Goal: Find specific page/section: Find specific page/section

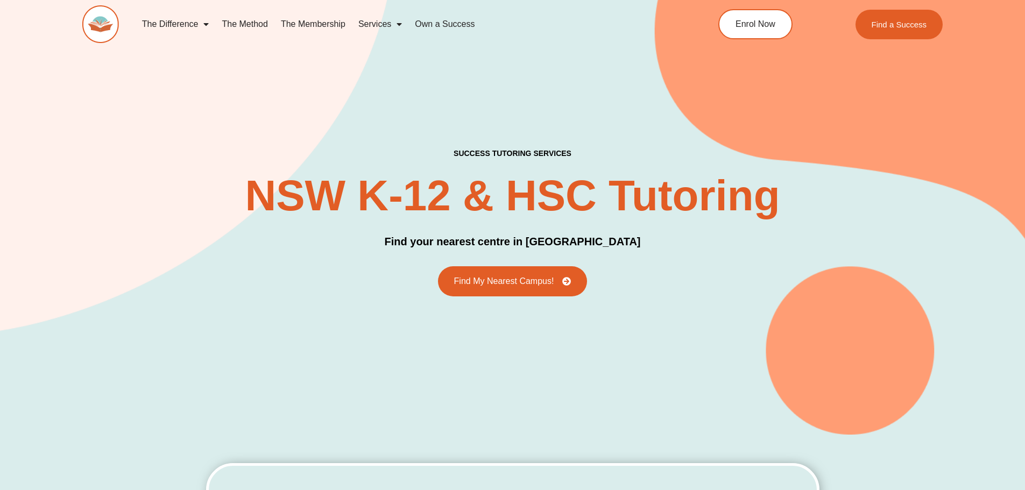
click at [186, 22] on link "The Difference" at bounding box center [176, 24] width 80 height 25
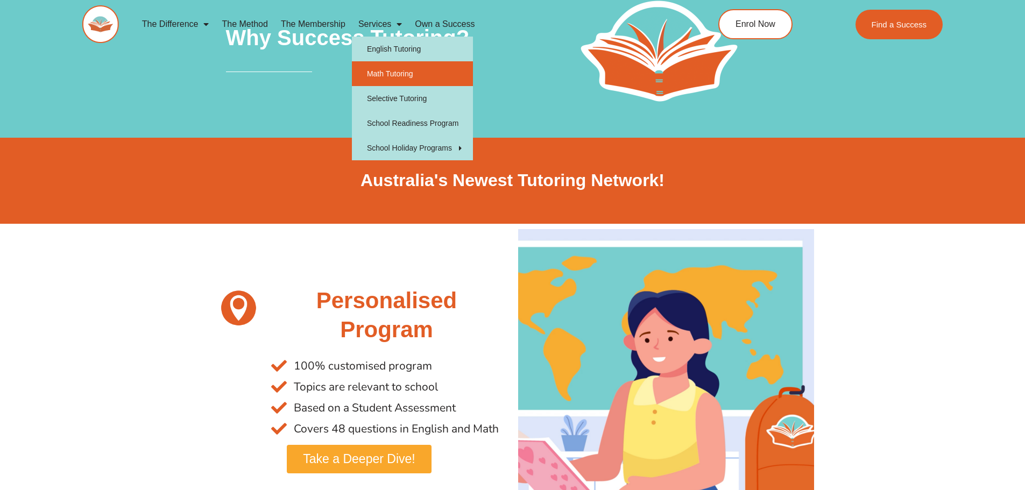
click at [405, 76] on link "Math Tutoring" at bounding box center [412, 73] width 121 height 25
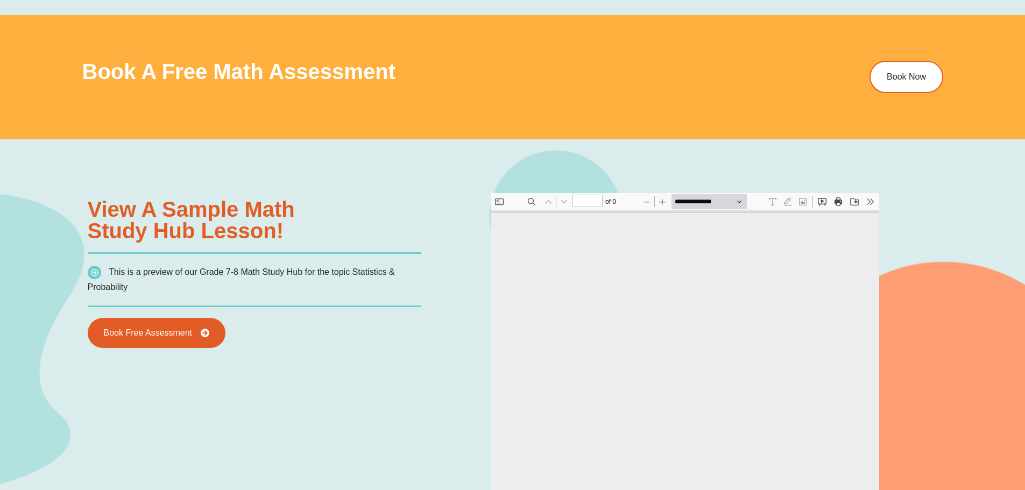
scroll to position [613, 0]
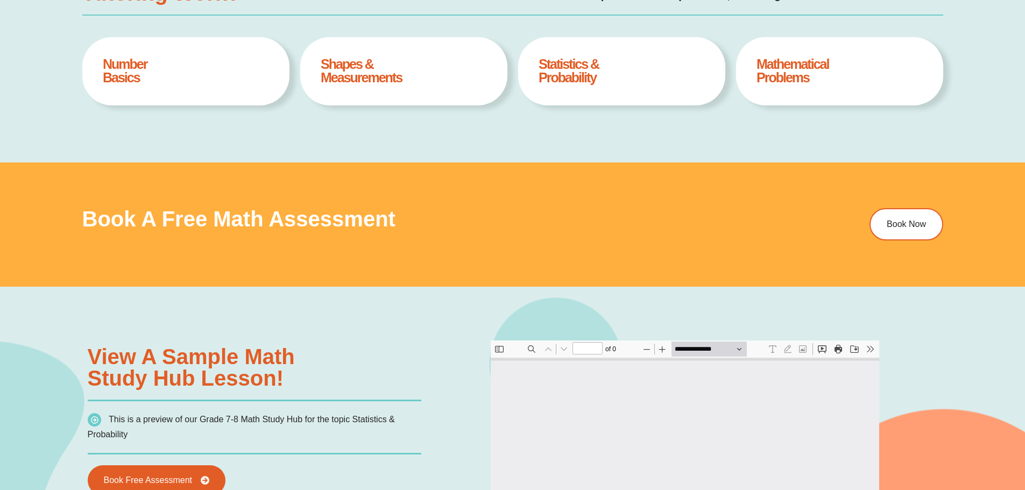
type input "*"
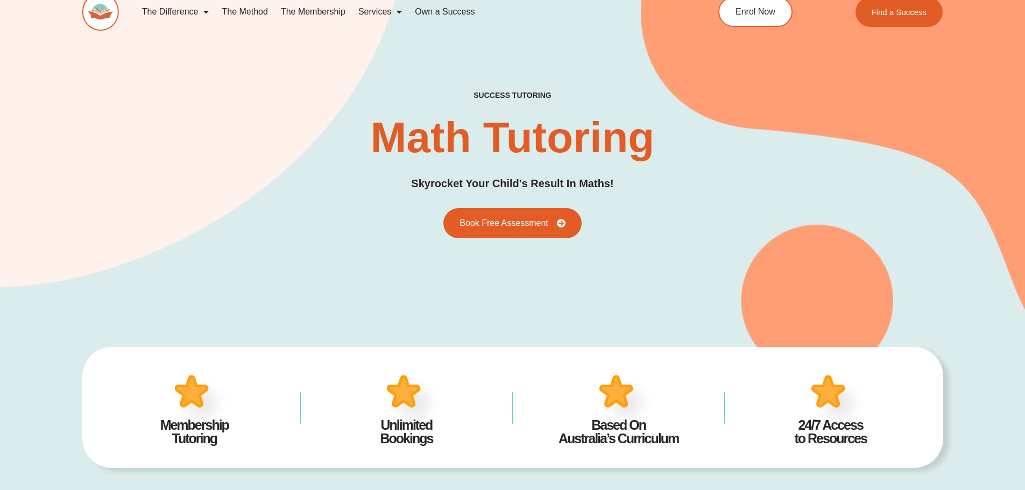
scroll to position [0, 0]
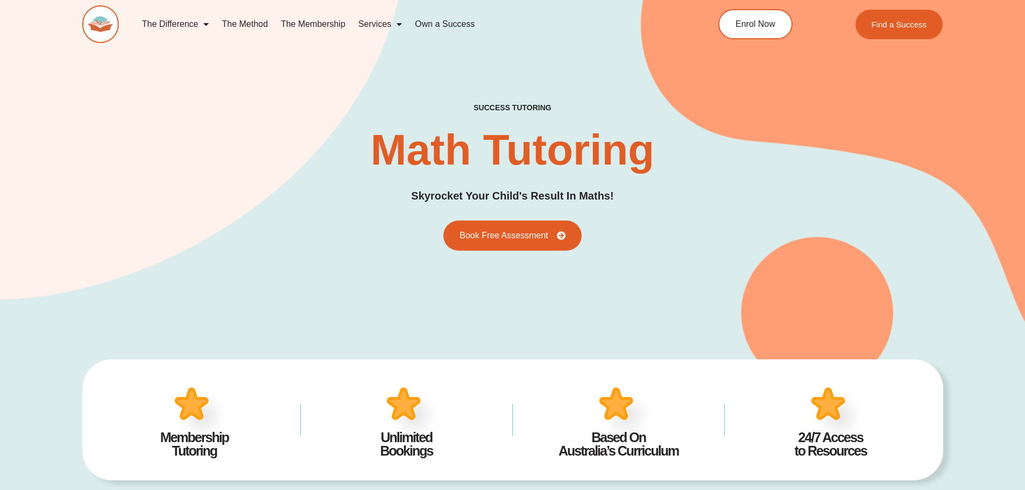
click at [421, 25] on link "Own a Success" at bounding box center [445, 24] width 73 height 25
